Goal: Task Accomplishment & Management: Complete application form

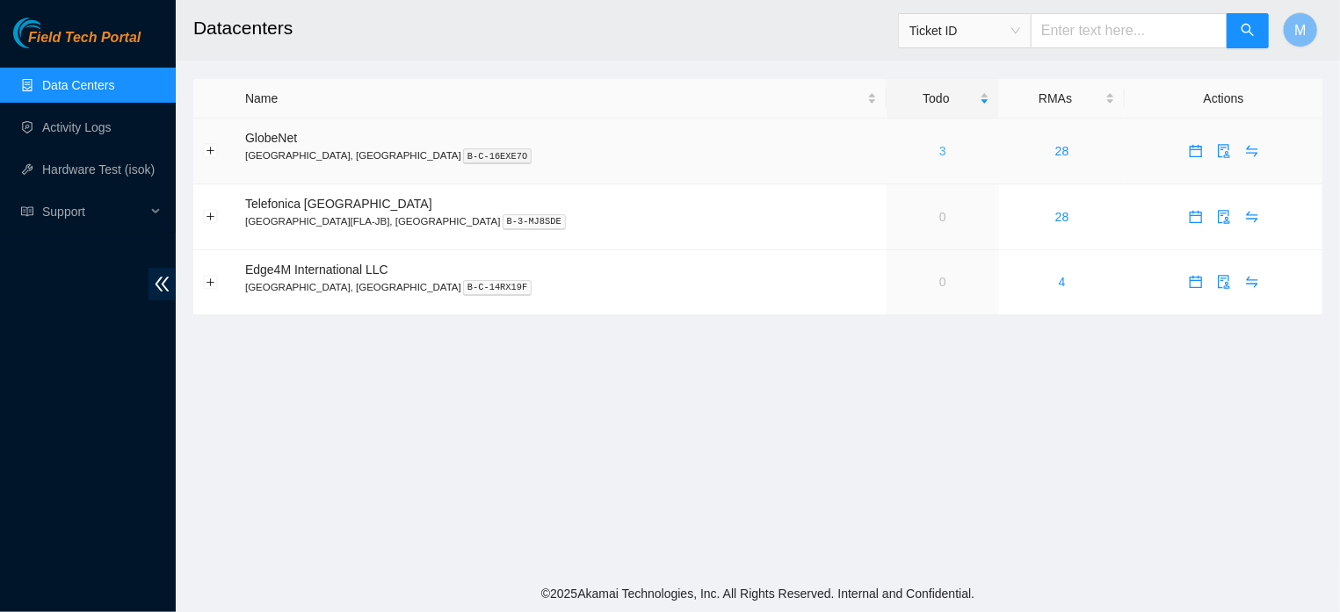
click at [939, 152] on link "3" at bounding box center [942, 151] width 7 height 14
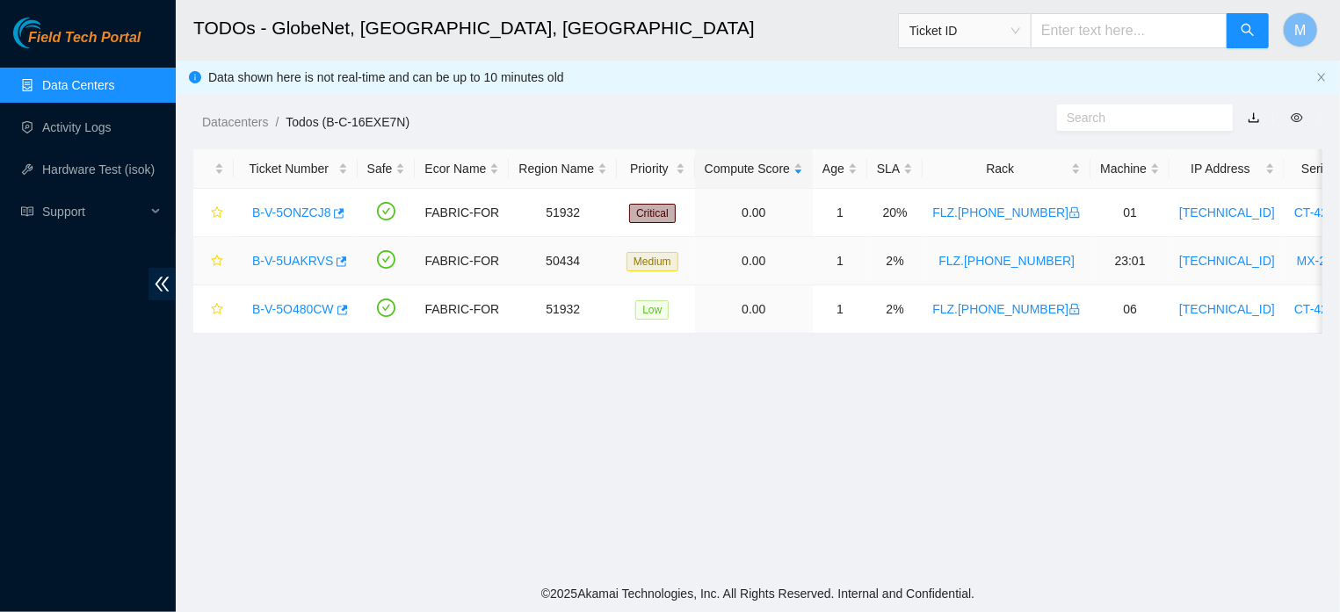
click at [308, 262] on link "B-V-5UAKRVS" at bounding box center [292, 261] width 81 height 14
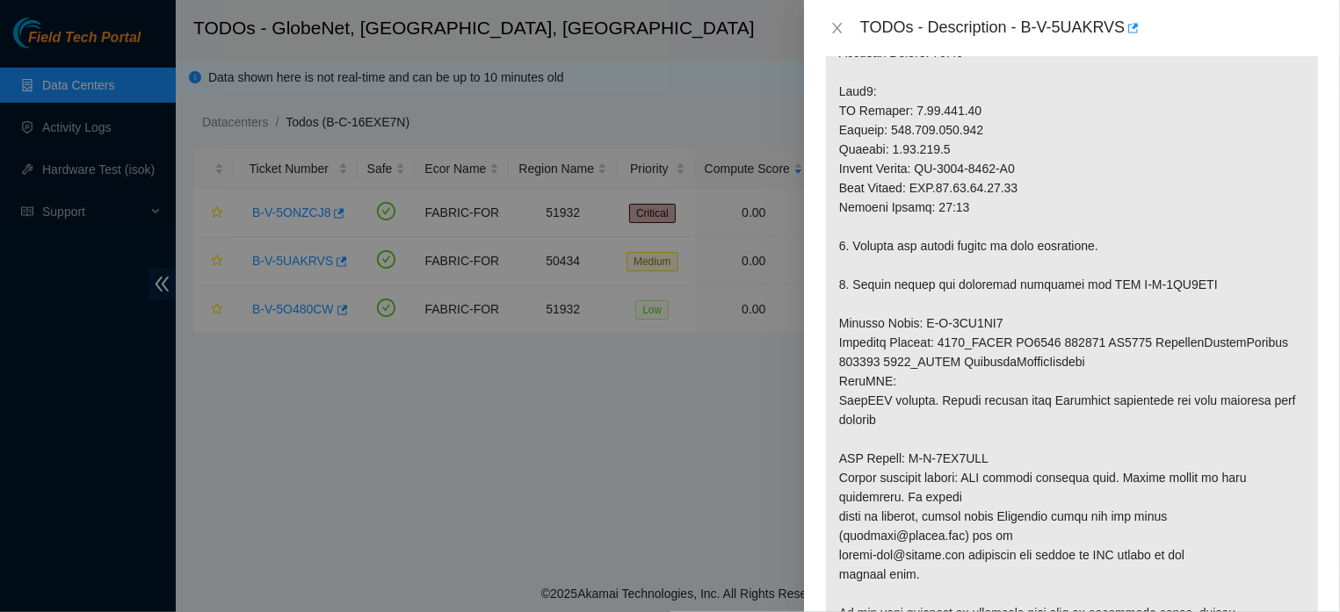
scroll to position [849, 0]
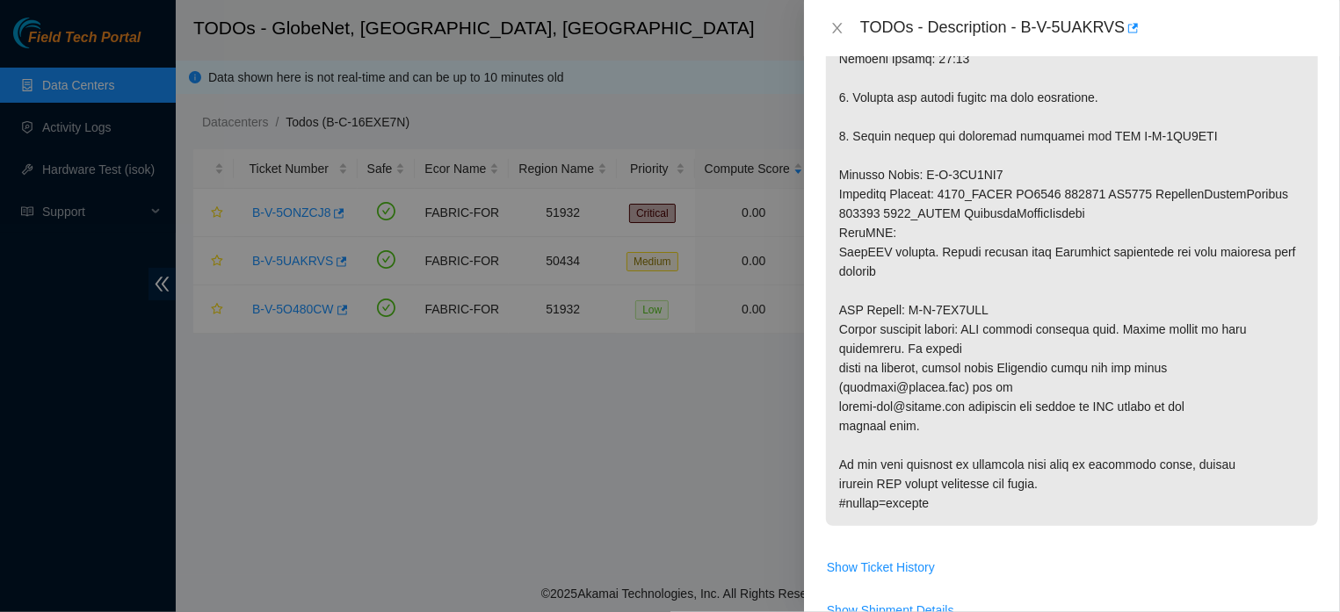
drag, startPoint x: 841, startPoint y: 204, endPoint x: 1053, endPoint y: 565, distance: 418.6
click at [1053, 553] on td at bounding box center [1072, 14] width 494 height 1078
copy p "This machine is currently suspended: target target_type ticket service user dat…"
click at [1205, 129] on p at bounding box center [1072, 0] width 492 height 1051
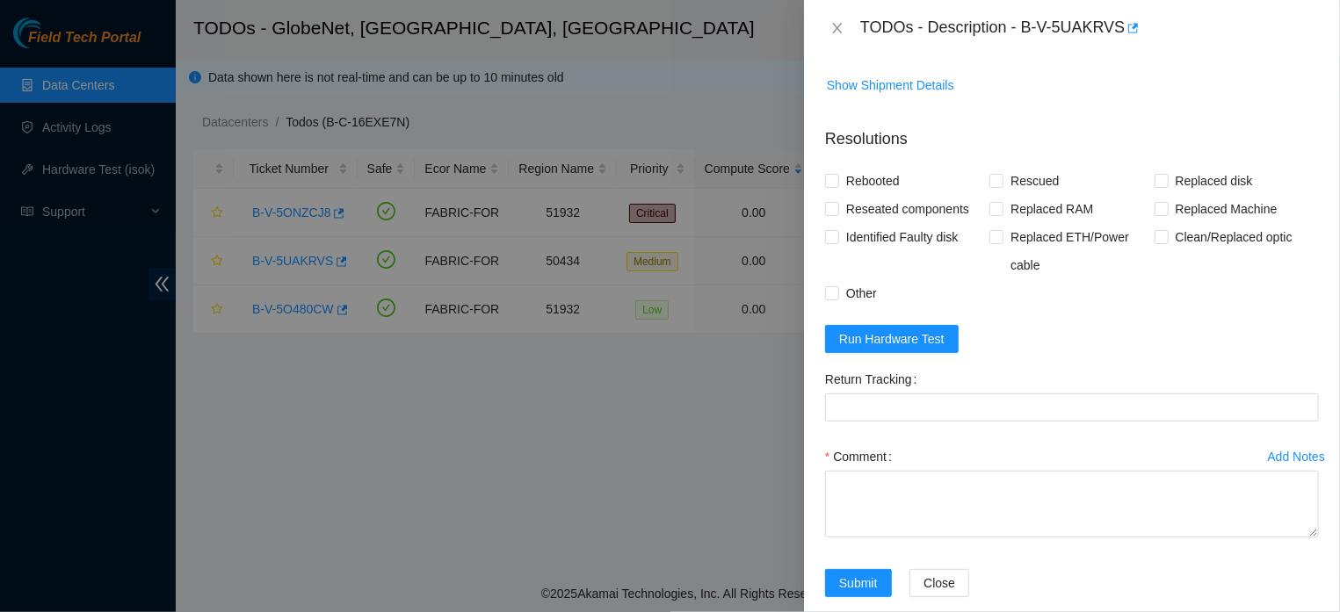
scroll to position [1393, 0]
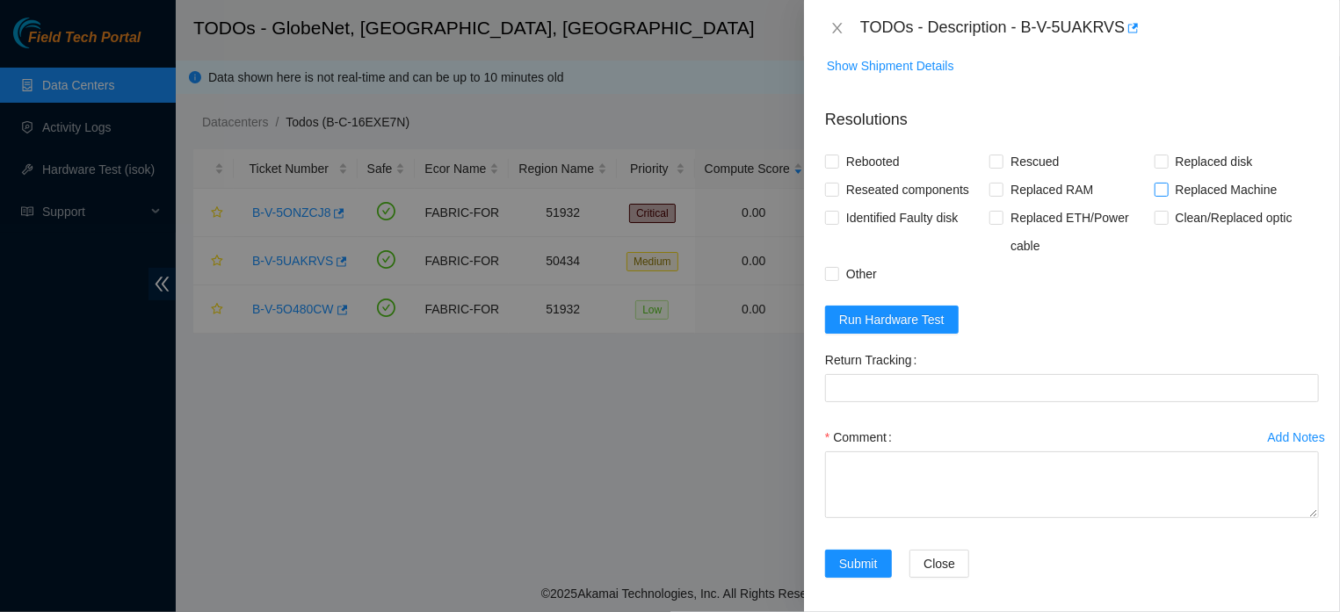
click at [1154, 195] on input "Replaced Machine" at bounding box center [1160, 189] width 12 height 12
checkbox input "true"
click at [1003, 176] on span "Rescued" at bounding box center [1034, 162] width 62 height 28
click at [999, 167] on input "Rescued" at bounding box center [995, 161] width 12 height 12
checkbox input "true"
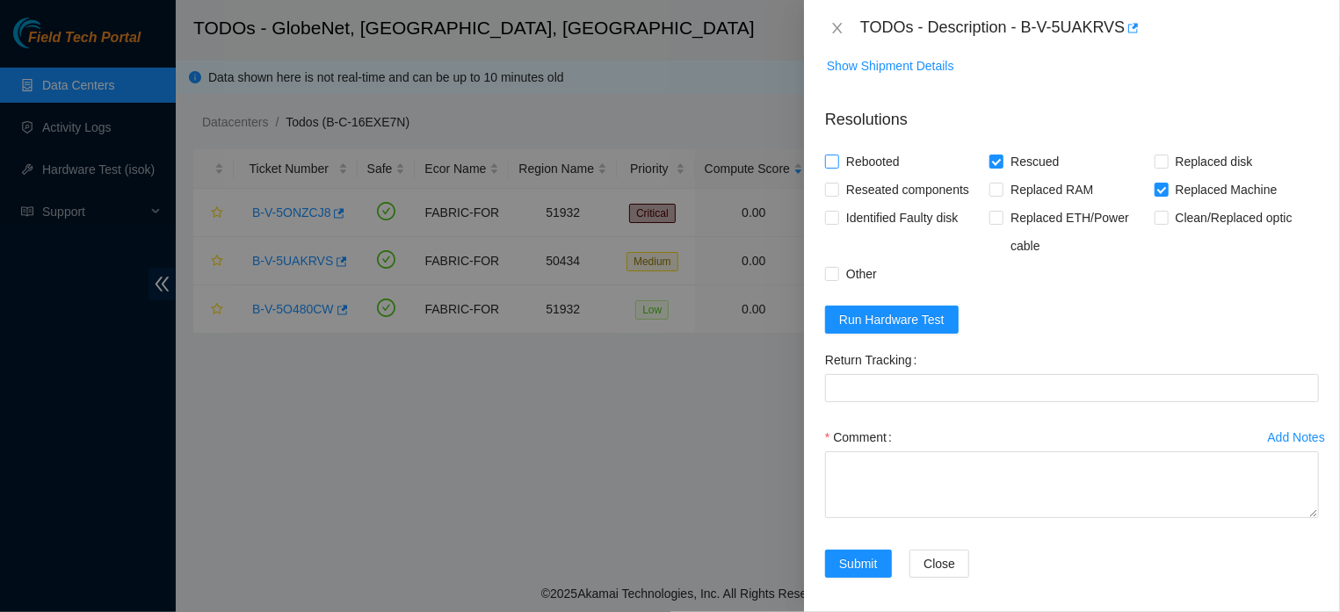
click at [829, 167] on input "Rebooted" at bounding box center [831, 161] width 12 height 12
checkbox input "true"
click at [823, 286] on div "Problem Type Hardware Rack Number FLZ.02.02.19.07.07 Machine Number 23:01 Seria…" at bounding box center [1072, 334] width 536 height 556
click at [827, 279] on input "Other" at bounding box center [831, 273] width 12 height 12
checkbox input "true"
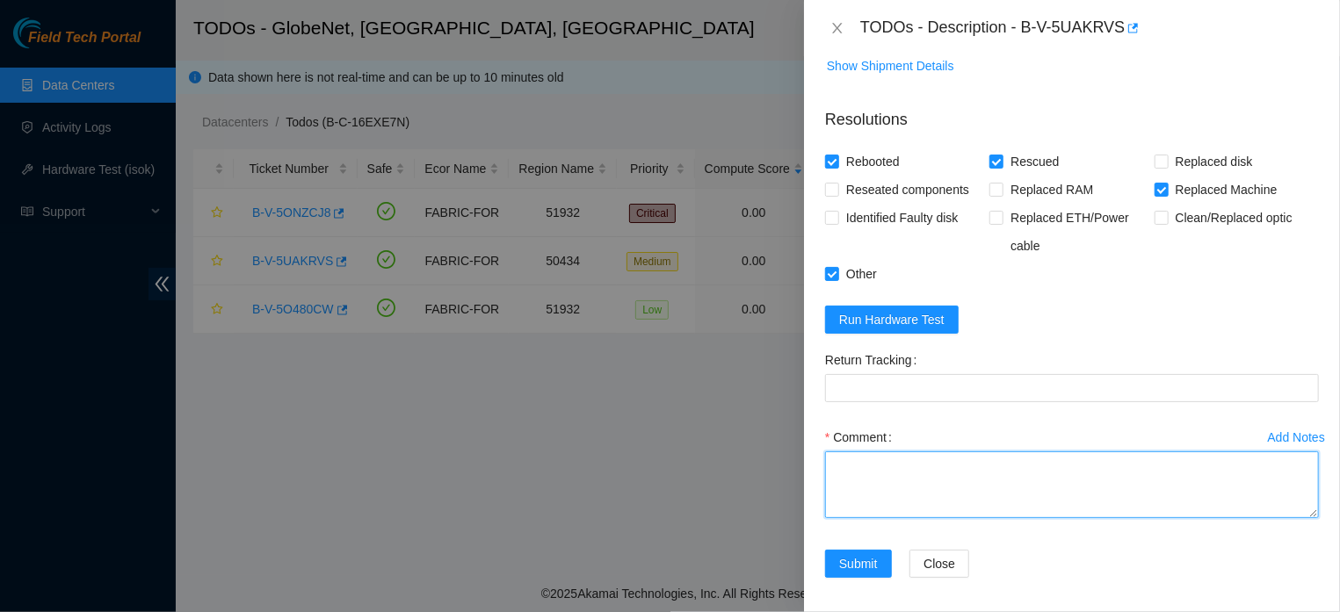
click at [902, 509] on textarea "Comment" at bounding box center [1072, 485] width 494 height 67
type textarea "n"
click at [835, 490] on textarea "NEW SERIAL NUMBER: MX-2021-0524" at bounding box center [1072, 485] width 494 height 67
paste textarea "RESCUE, SETTINGS AND ISOK"
type textarea "RESCUE, SETTINGS AND ISOK NEW SERIAL NUMBER: MX-2021-0524"
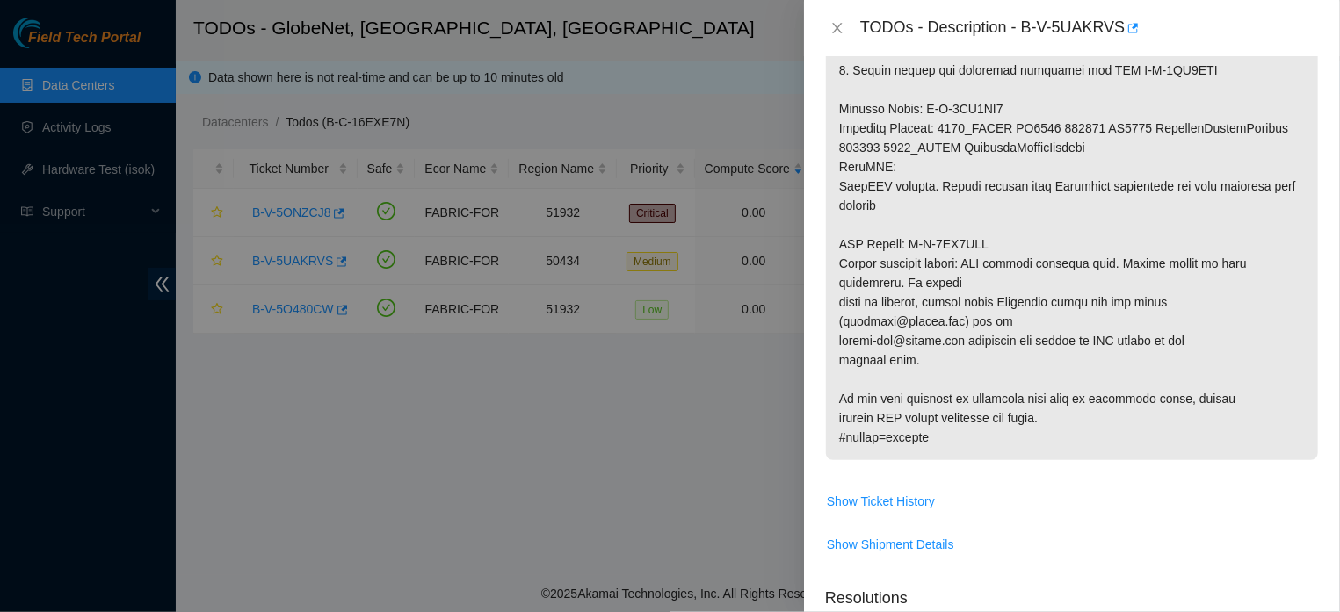
scroll to position [908, 0]
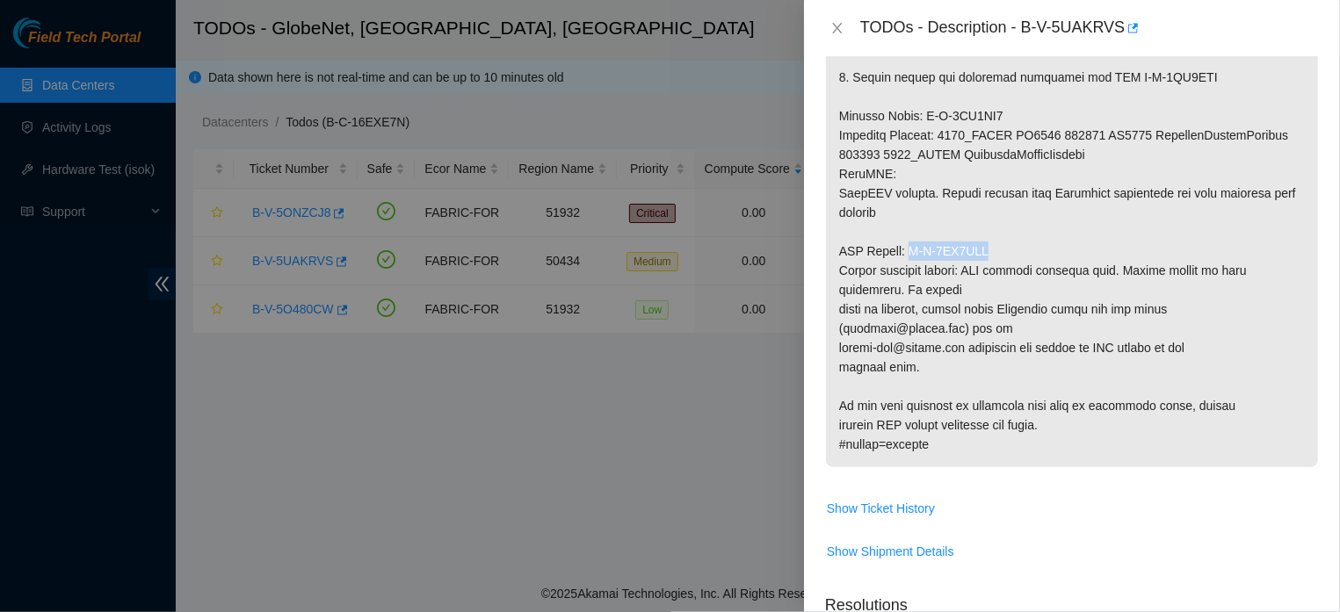
drag, startPoint x: 915, startPoint y: 271, endPoint x: 1003, endPoint y: 272, distance: 87.9
copy p "B-V-5UD0YYB"
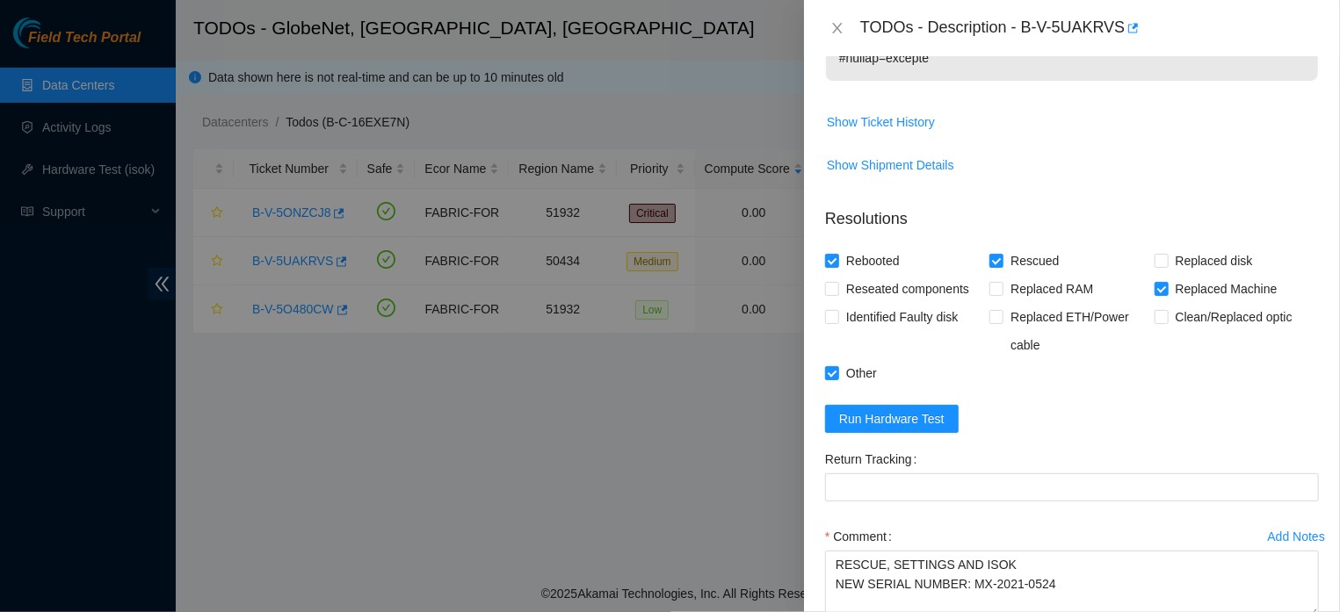
scroll to position [1389, 0]
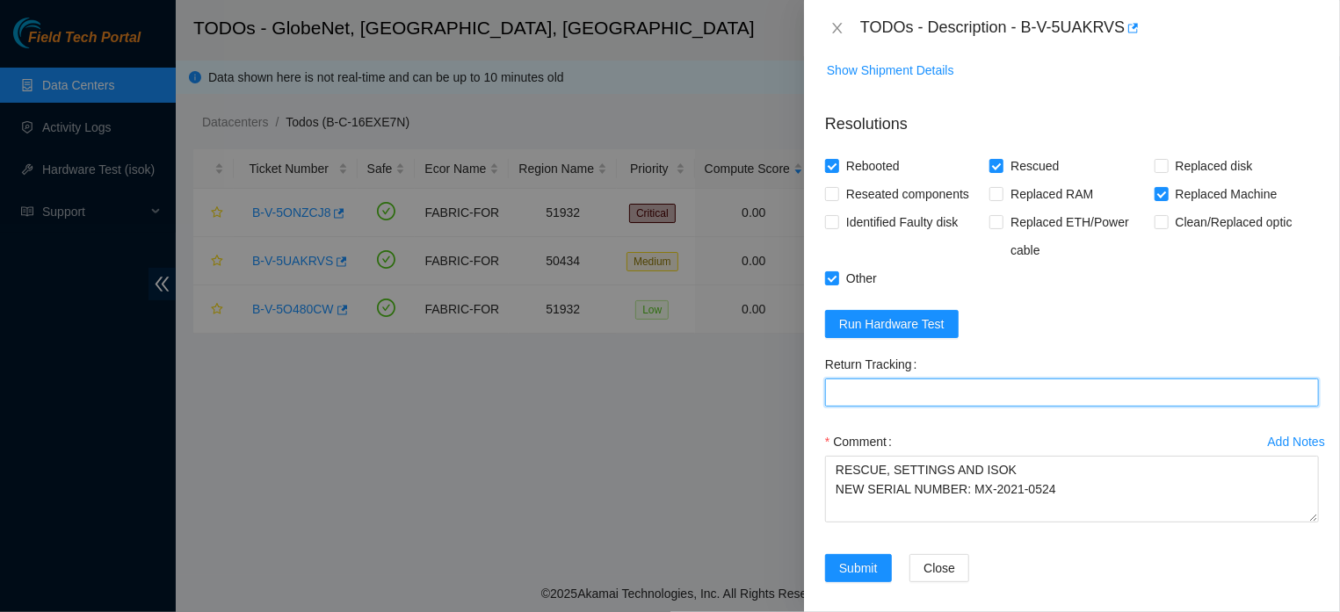
click at [1020, 407] on Tracking "Return Tracking" at bounding box center [1072, 393] width 494 height 28
paste Tracking "B-V-5UD0YYB"
type Tracking "B-V-5UD0YYB"
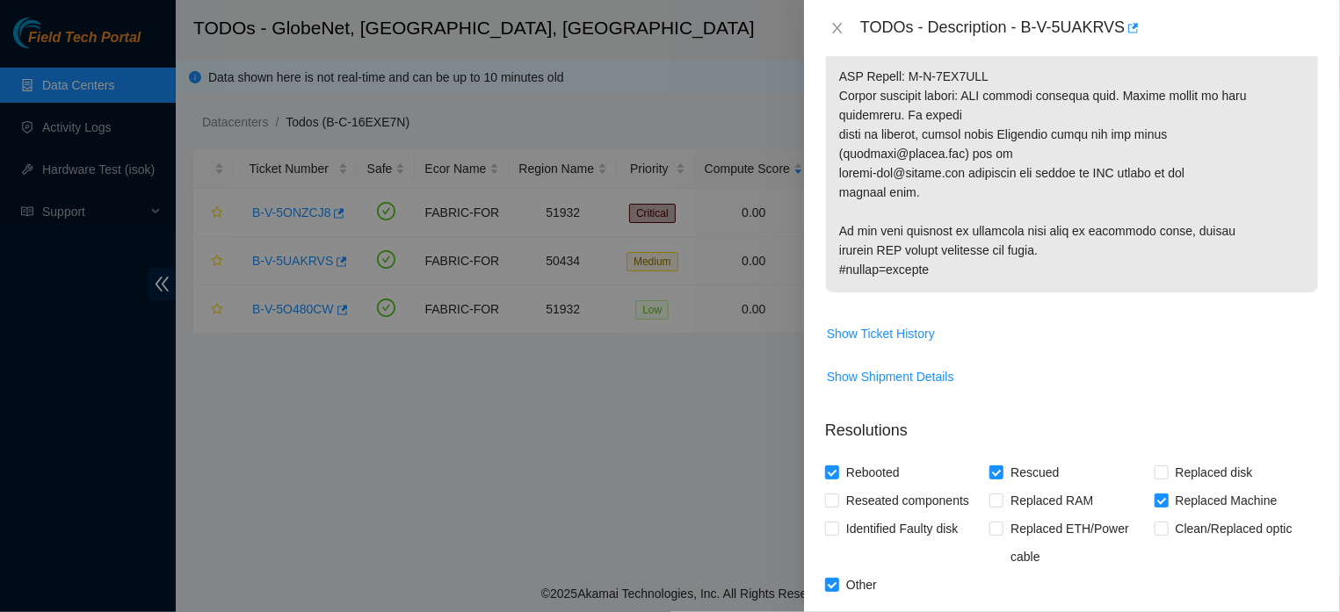
scroll to position [1276, 0]
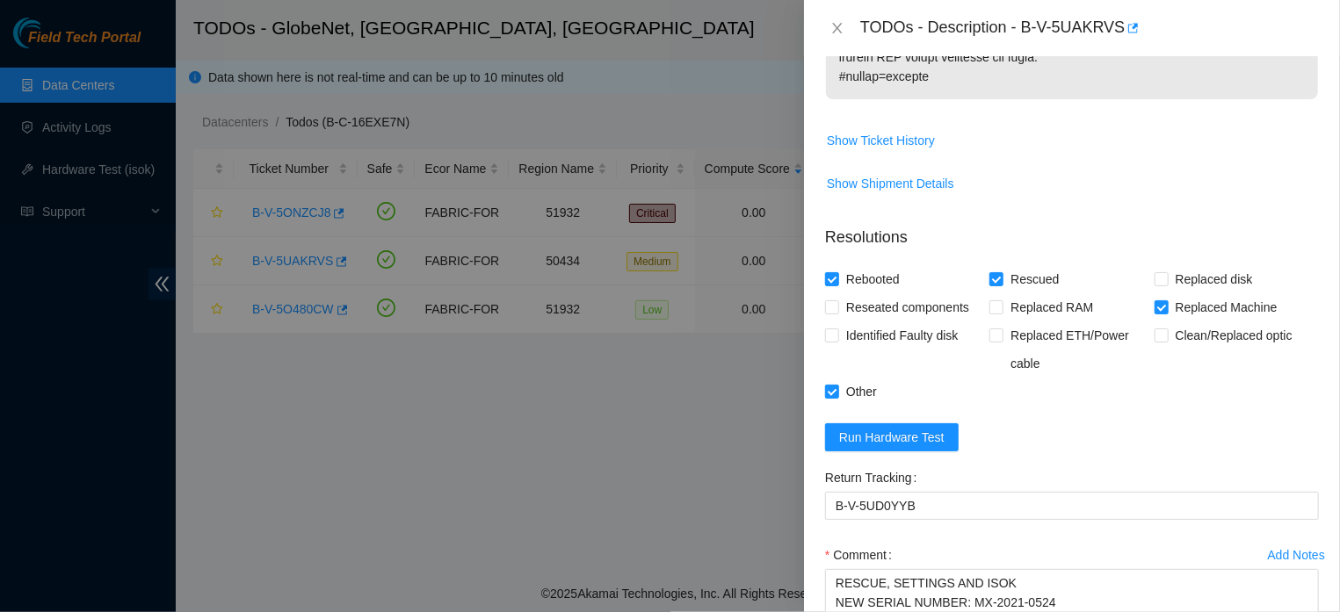
click at [1310, 456] on div "Problem Type Hardware Rack Number FLZ.02.02.19.07.07 Machine Number 23:01 Seria…" at bounding box center [1072, 334] width 536 height 556
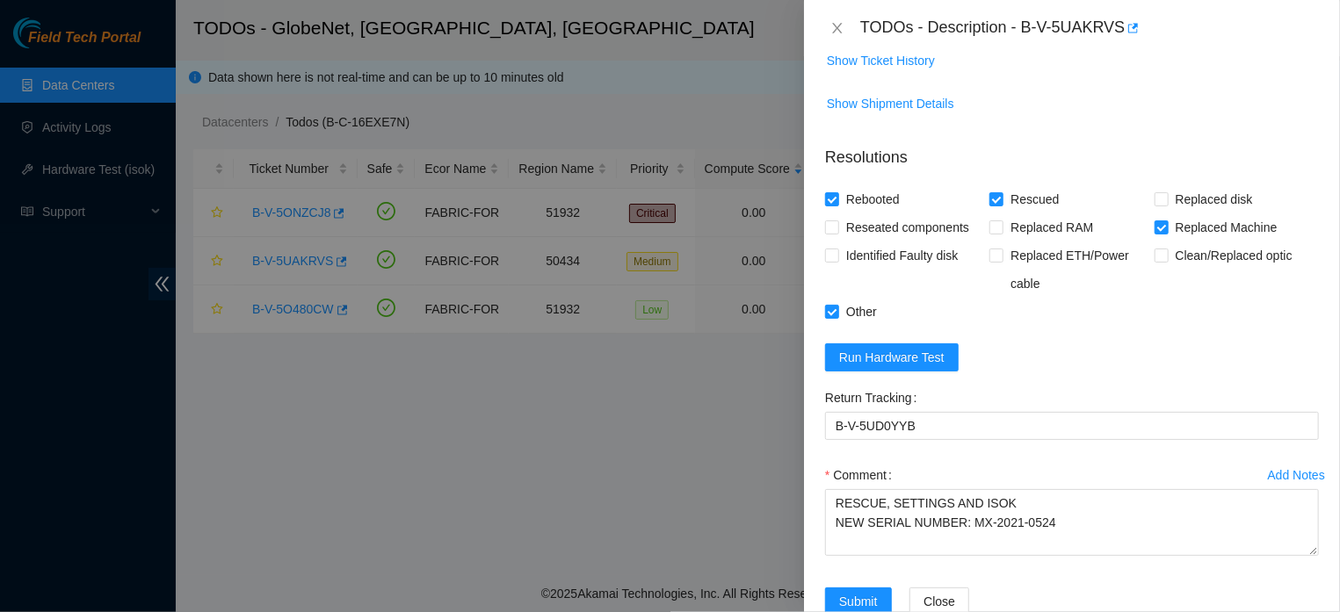
scroll to position [1439, 0]
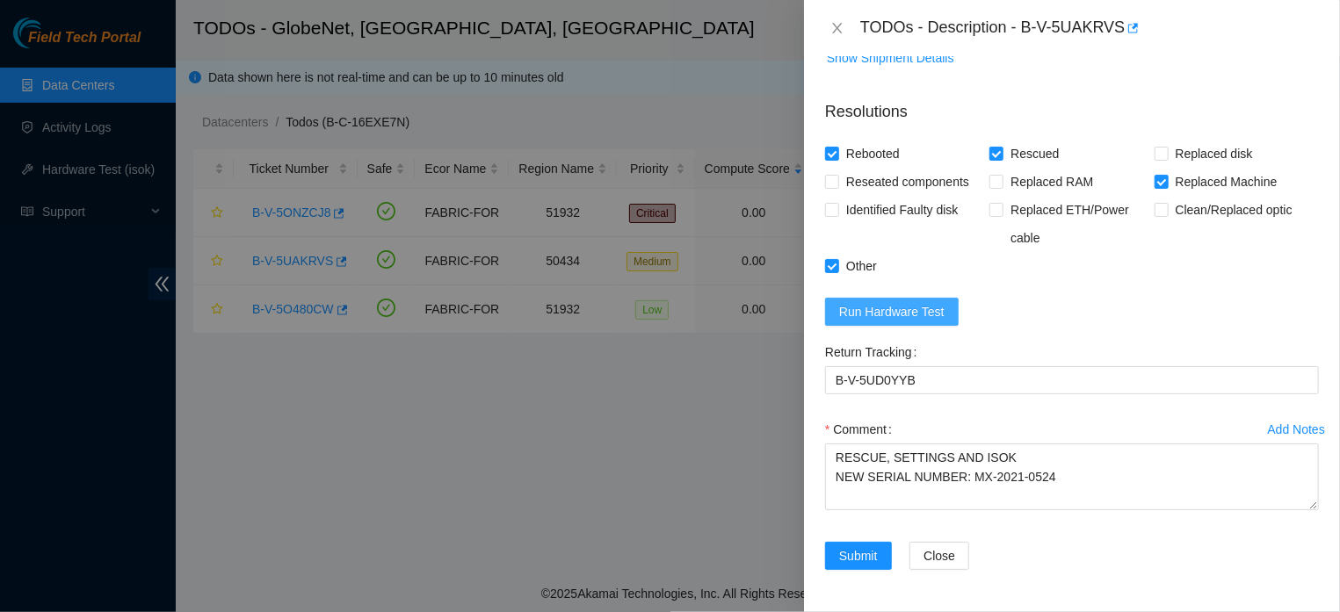
click at [934, 302] on span "Run Hardware Test" at bounding box center [891, 311] width 105 height 19
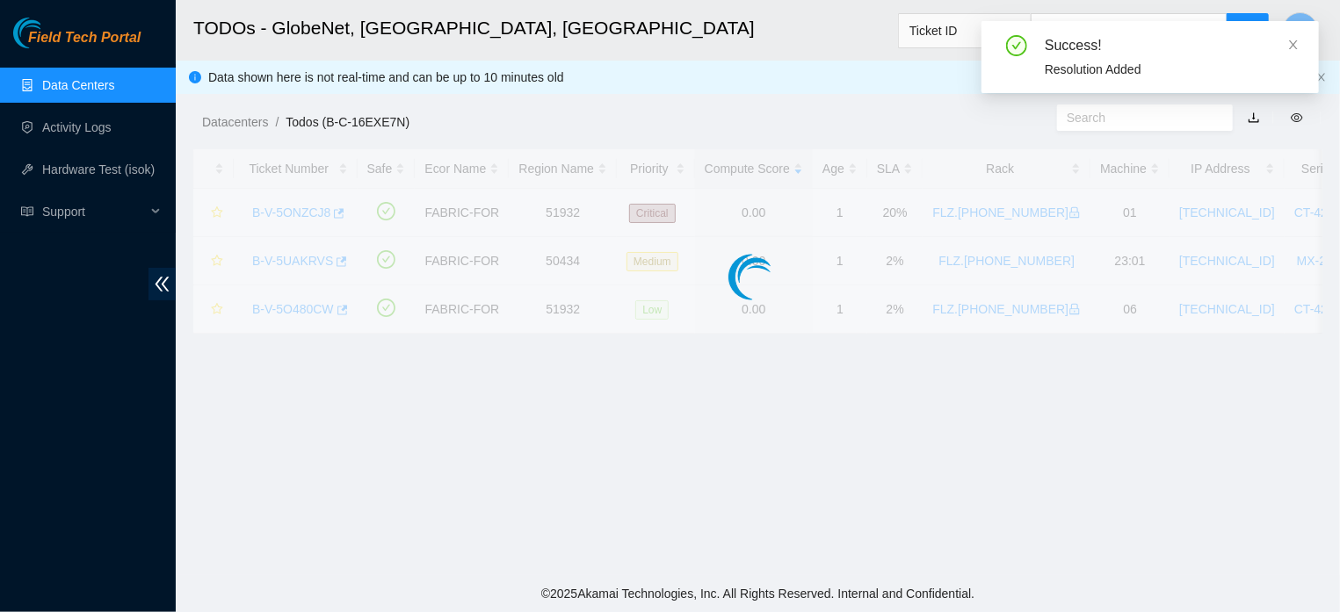
scroll to position [436, 0]
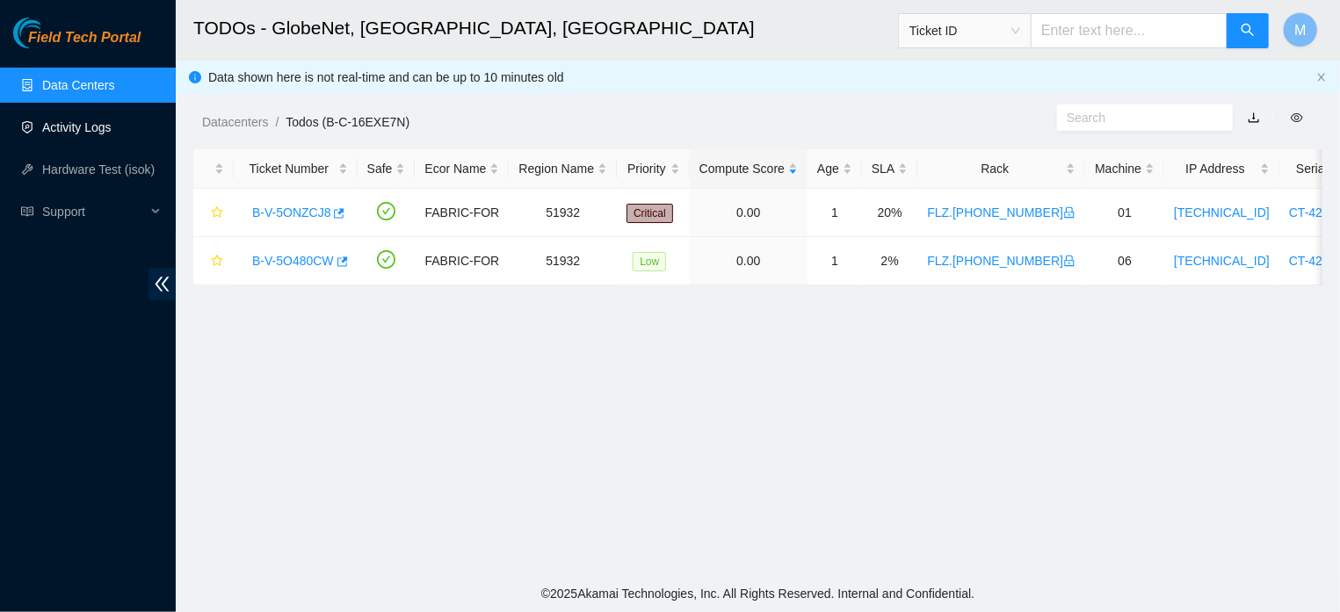
click at [47, 125] on link "Activity Logs" at bounding box center [76, 127] width 69 height 14
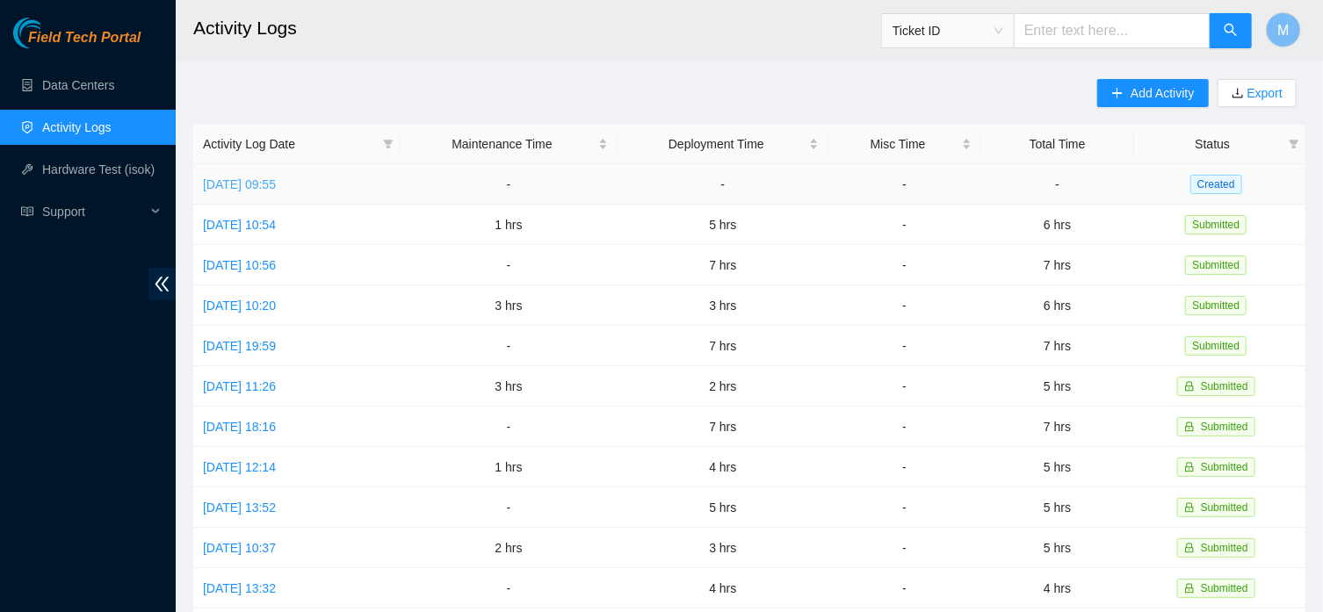
click at [276, 180] on link "Sat, 06 Sep 2025 09:55" at bounding box center [239, 184] width 73 height 14
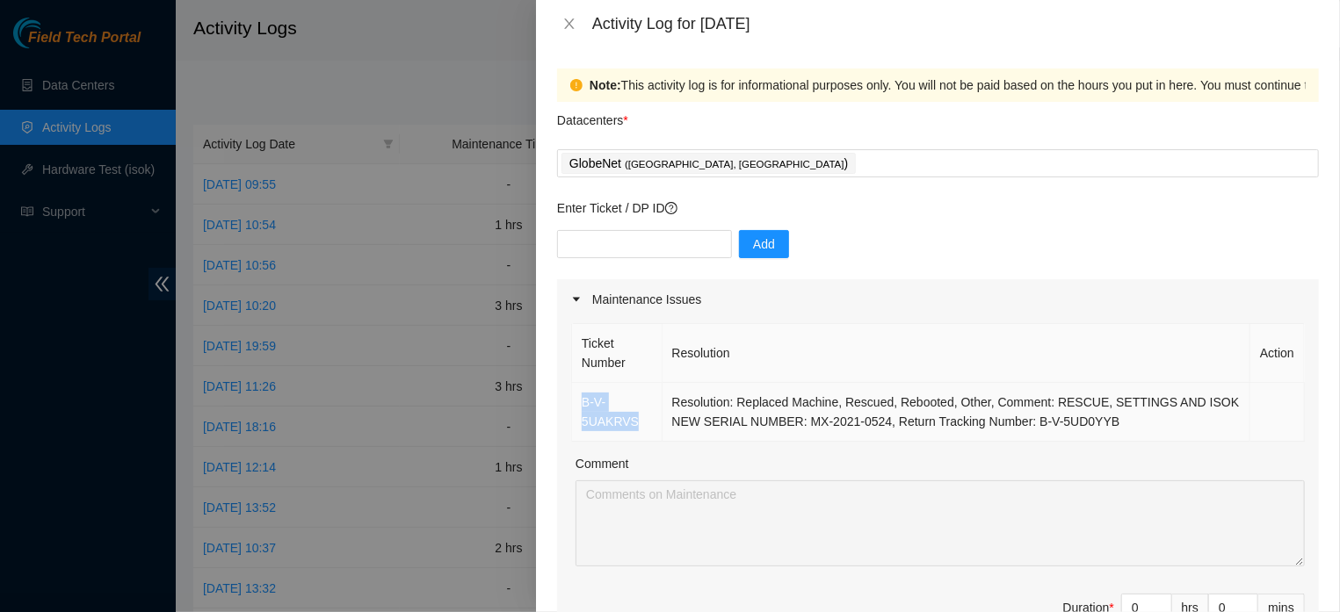
drag, startPoint x: 577, startPoint y: 417, endPoint x: 663, endPoint y: 416, distance: 86.1
click at [662, 416] on td "B-V-5UAKRVS" at bounding box center [617, 412] width 90 height 59
copy link "B-V-5UAKRVS"
click at [569, 25] on icon "close" at bounding box center [569, 24] width 14 height 14
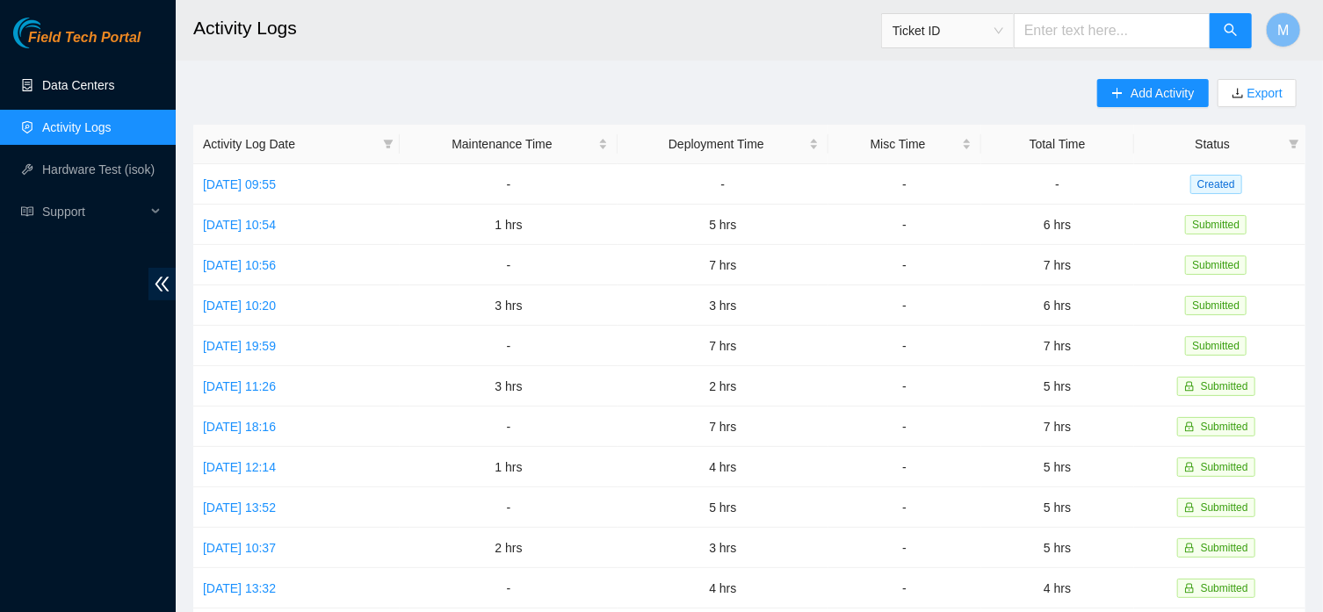
click at [92, 90] on link "Data Centers" at bounding box center [78, 85] width 72 height 14
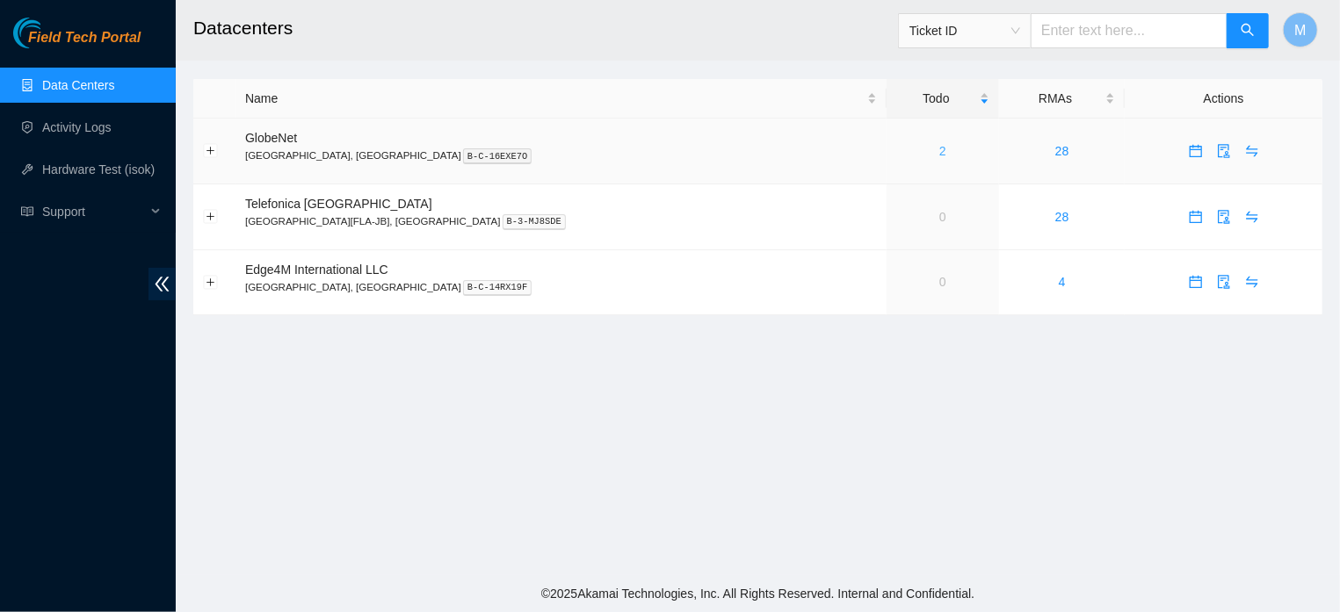
click at [939, 152] on link "2" at bounding box center [942, 151] width 7 height 14
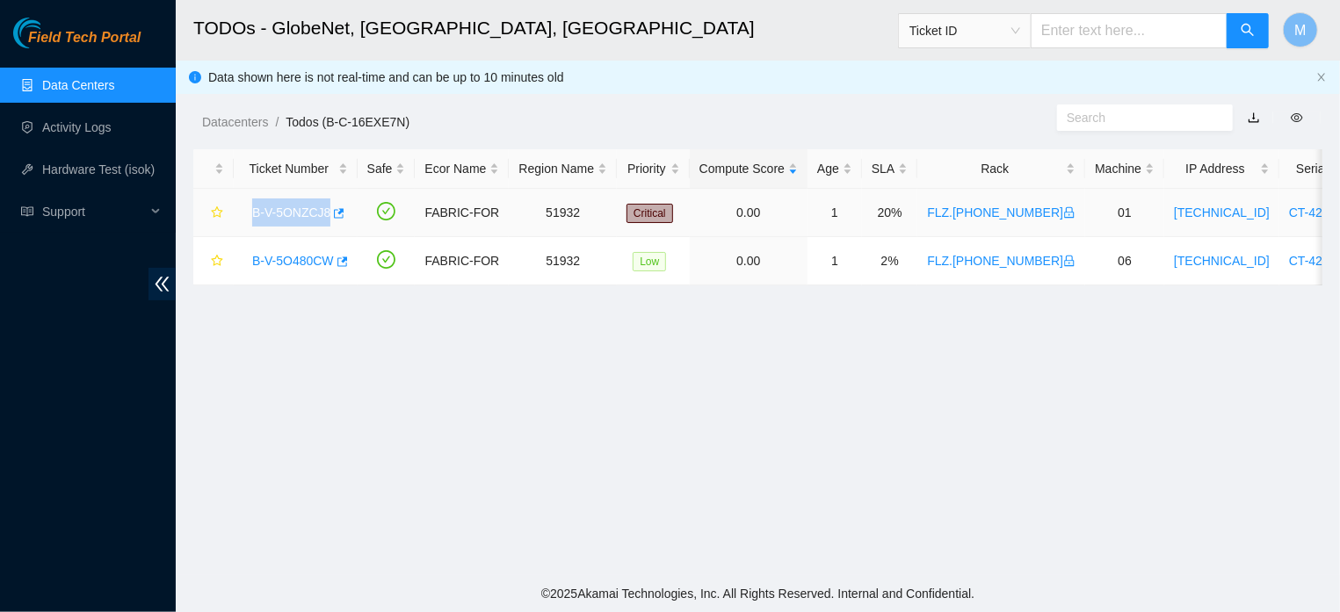
drag, startPoint x: 246, startPoint y: 211, endPoint x: 327, endPoint y: 215, distance: 80.9
copy link "B-V-5ONZCJ8"
drag, startPoint x: 249, startPoint y: 264, endPoint x: 333, endPoint y: 283, distance: 86.5
click at [333, 283] on td "B-V-5O480CW" at bounding box center [296, 261] width 124 height 48
copy link "B-V-5O480CW"
